Goal: Task Accomplishment & Management: Use online tool/utility

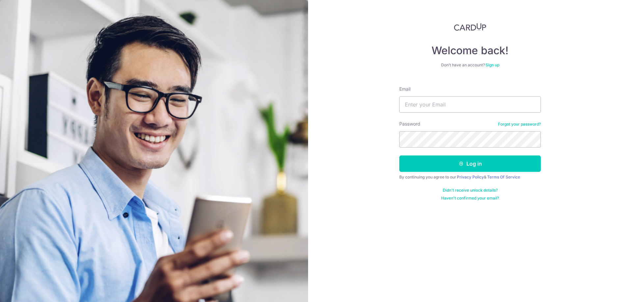
type input "[EMAIL_ADDRESS][DOMAIN_NAME]"
click at [447, 168] on button "Log in" at bounding box center [469, 164] width 141 height 16
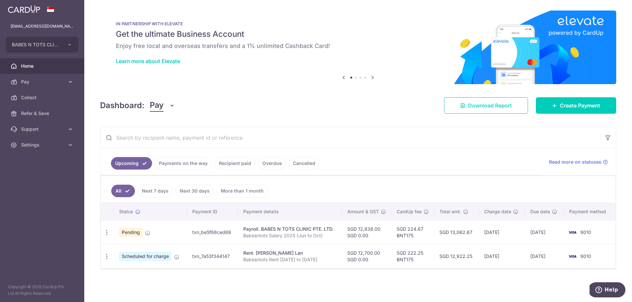
click at [484, 106] on span "Download Report" at bounding box center [490, 106] width 44 height 8
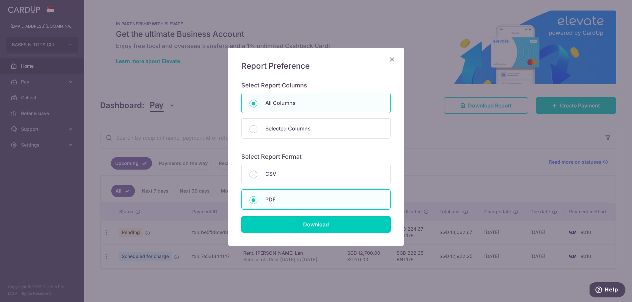
click at [420, 151] on div "Report Preference Select Report Columns All Columns Selected Columns Payment Id…" at bounding box center [316, 151] width 632 height 302
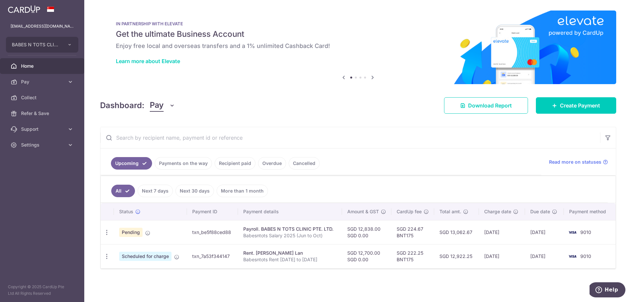
click at [224, 162] on link "Recipient paid" at bounding box center [235, 163] width 41 height 13
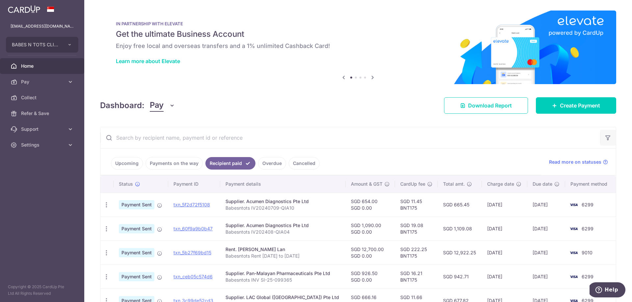
click at [606, 140] on icon "button" at bounding box center [607, 138] width 7 height 7
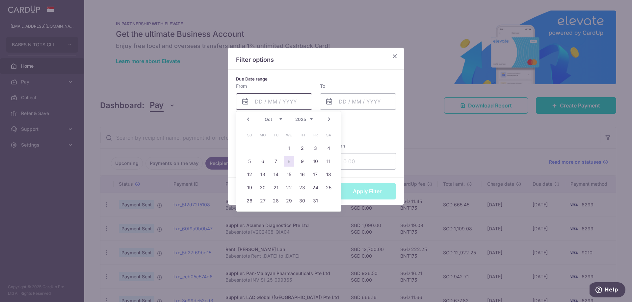
click at [262, 105] on input "text" at bounding box center [274, 101] width 76 height 16
click at [249, 117] on link "Prev" at bounding box center [248, 119] width 8 height 8
click at [262, 149] on link "1" at bounding box center [262, 148] width 11 height 11
type input "01/09/2025"
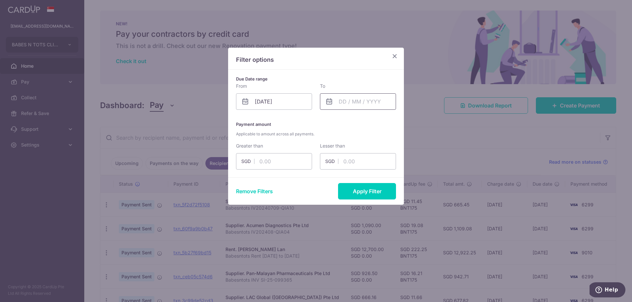
click at [350, 103] on input "text" at bounding box center [358, 101] width 76 height 16
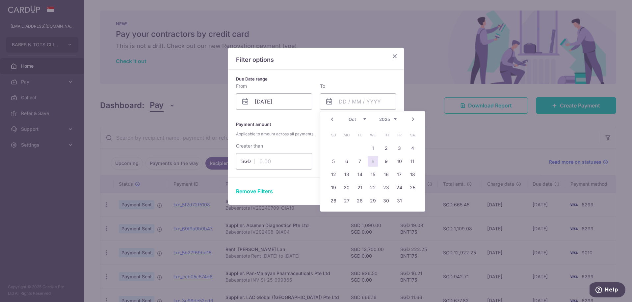
click at [333, 121] on link "Prev" at bounding box center [332, 119] width 8 height 8
click at [358, 200] on link "30" at bounding box center [359, 201] width 11 height 11
type input "30/09/2025"
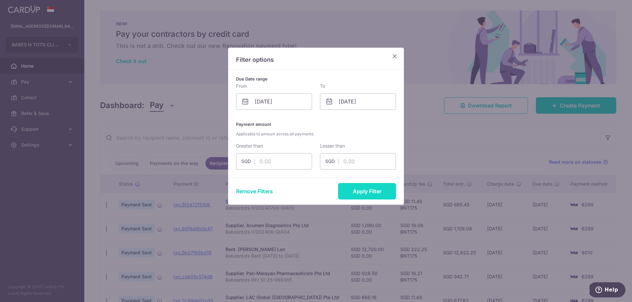
click at [360, 188] on button "Apply Filter" at bounding box center [367, 191] width 58 height 16
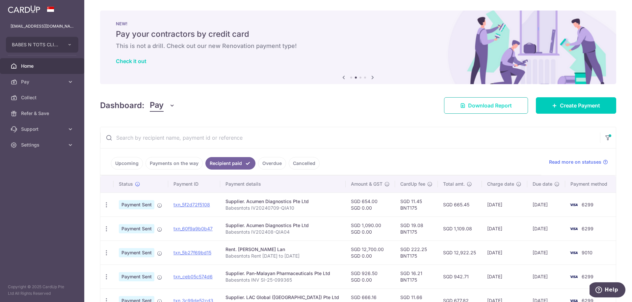
click at [475, 107] on span "Download Report" at bounding box center [490, 106] width 44 height 8
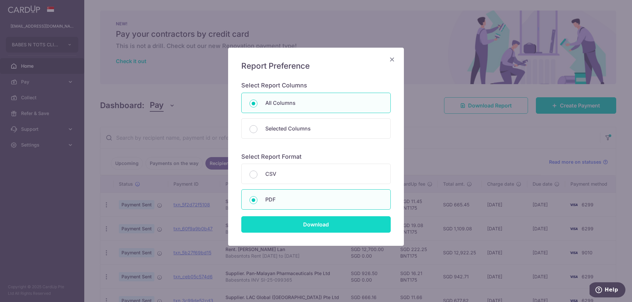
click at [322, 224] on input "Download" at bounding box center [315, 225] width 149 height 16
